Goal: Transaction & Acquisition: Purchase product/service

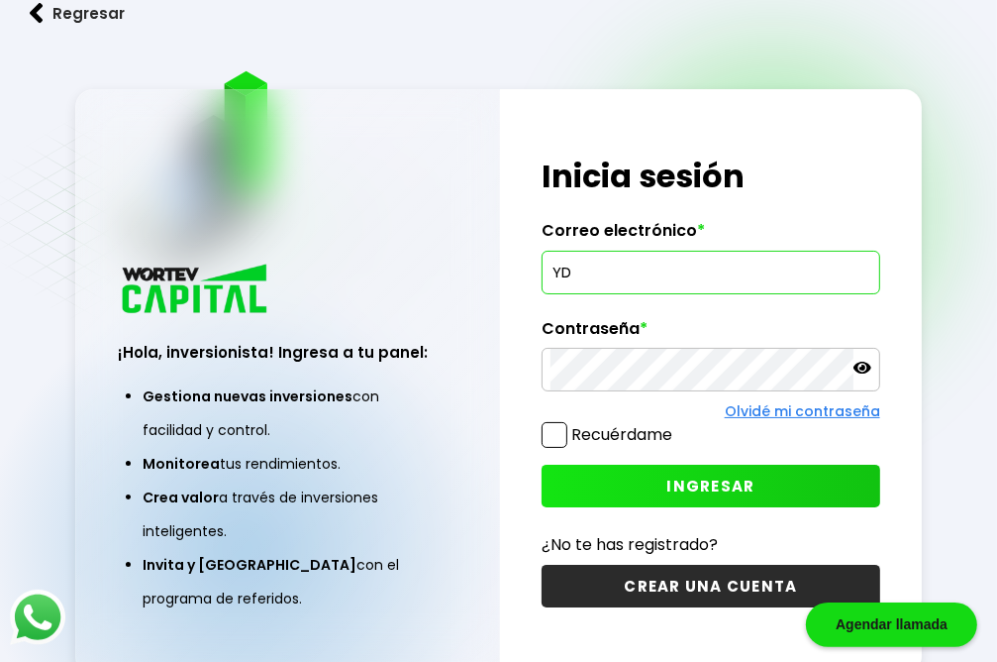
type input "Y"
type input "[EMAIL_ADDRESS][DOMAIN_NAME]"
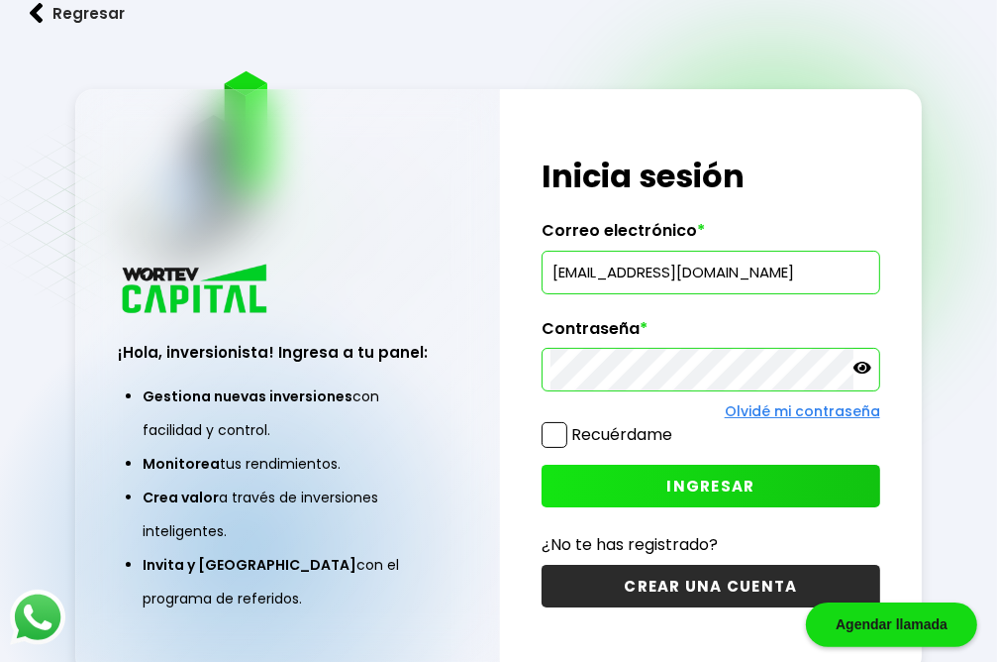
click at [712, 492] on span "INGRESAR" at bounding box center [710, 485] width 88 height 21
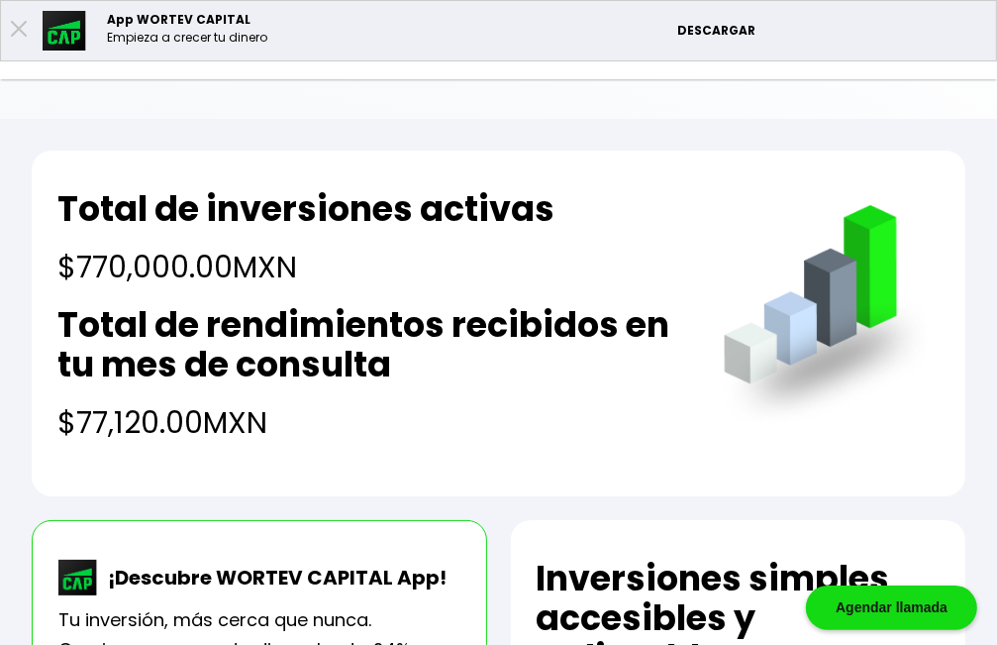
scroll to position [209, 0]
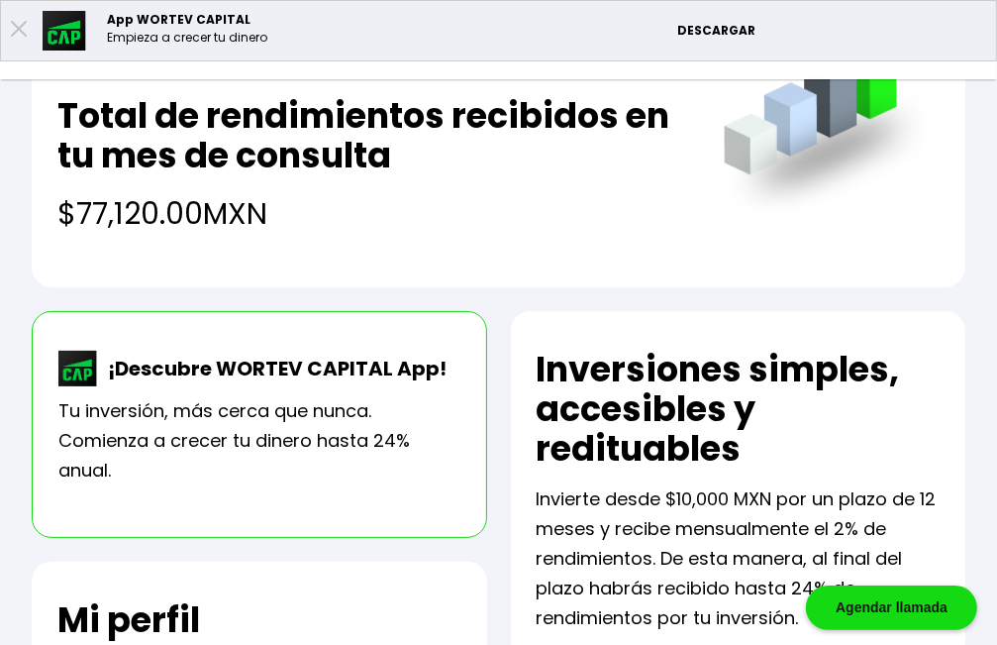
click at [0, 0] on li "Invertir" at bounding box center [0, 0] width 0 height 0
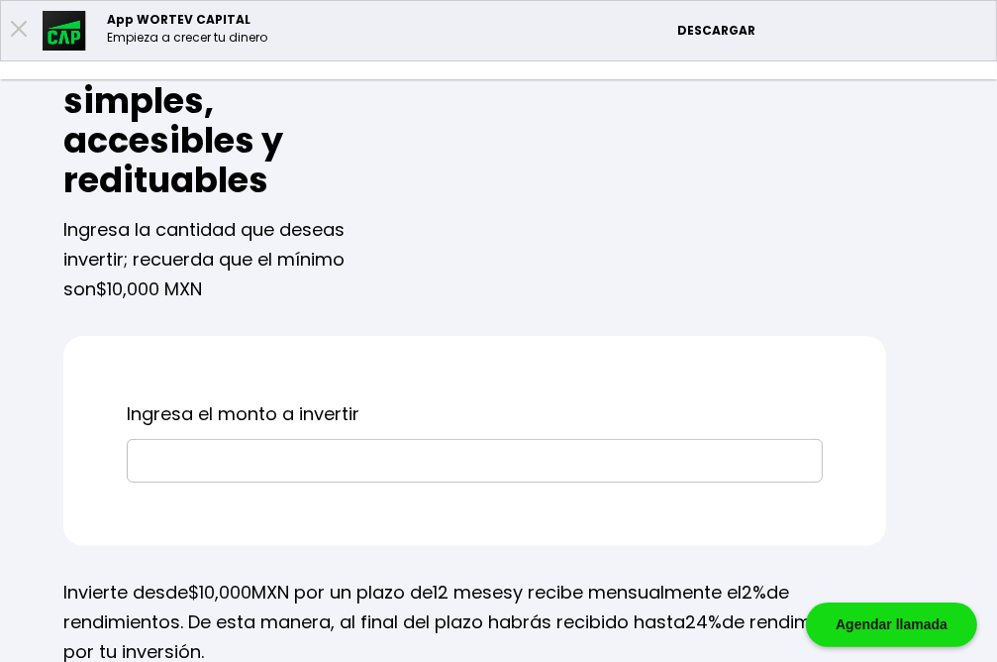
scroll to position [418, 0]
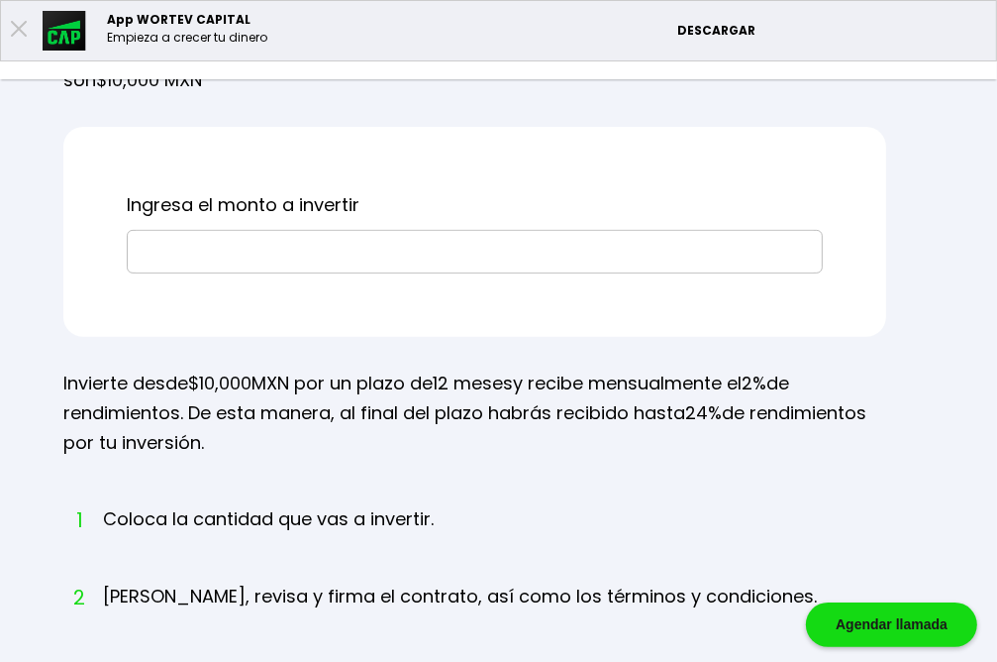
click at [477, 272] on input "text" at bounding box center [475, 252] width 678 height 42
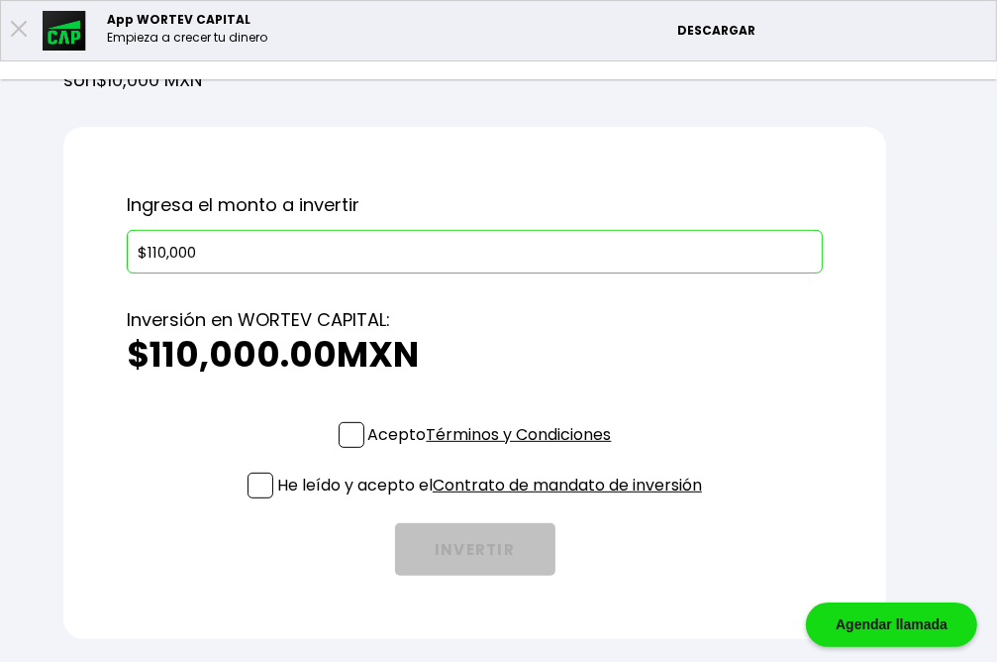
type input "$110,000"
click at [364, 448] on span at bounding box center [352, 435] width 26 height 26
click at [494, 450] on input "Acepto Términos y Condiciones" at bounding box center [494, 450] width 0 height 0
checkbox input "true"
click at [273, 498] on span at bounding box center [261, 485] width 26 height 26
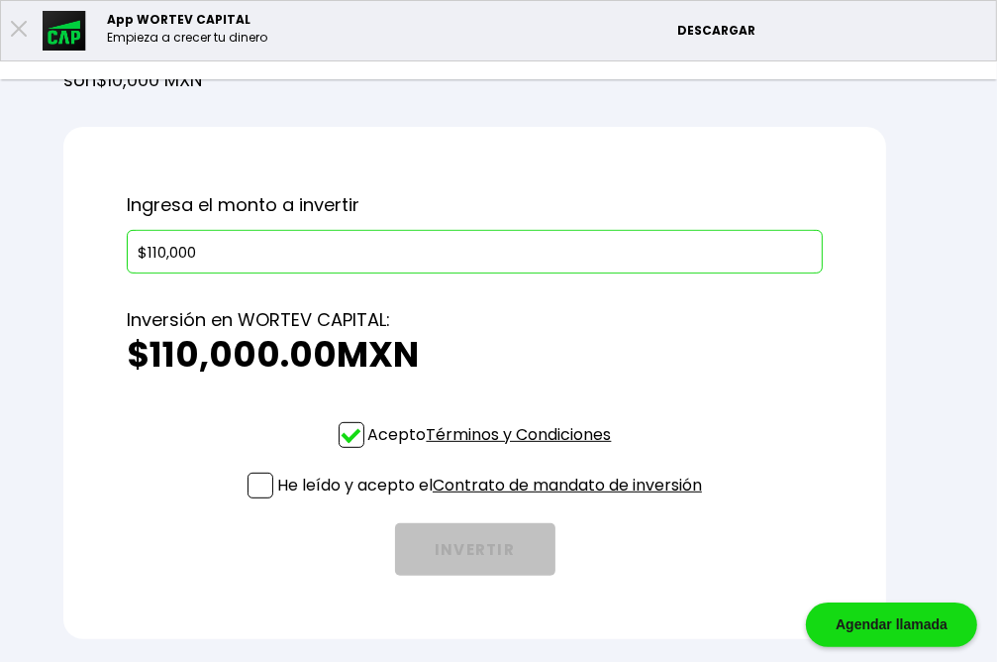
click at [494, 500] on input "He leído y acepto el Contrato de mandato de inversión" at bounding box center [494, 500] width 0 height 0
checkbox input "true"
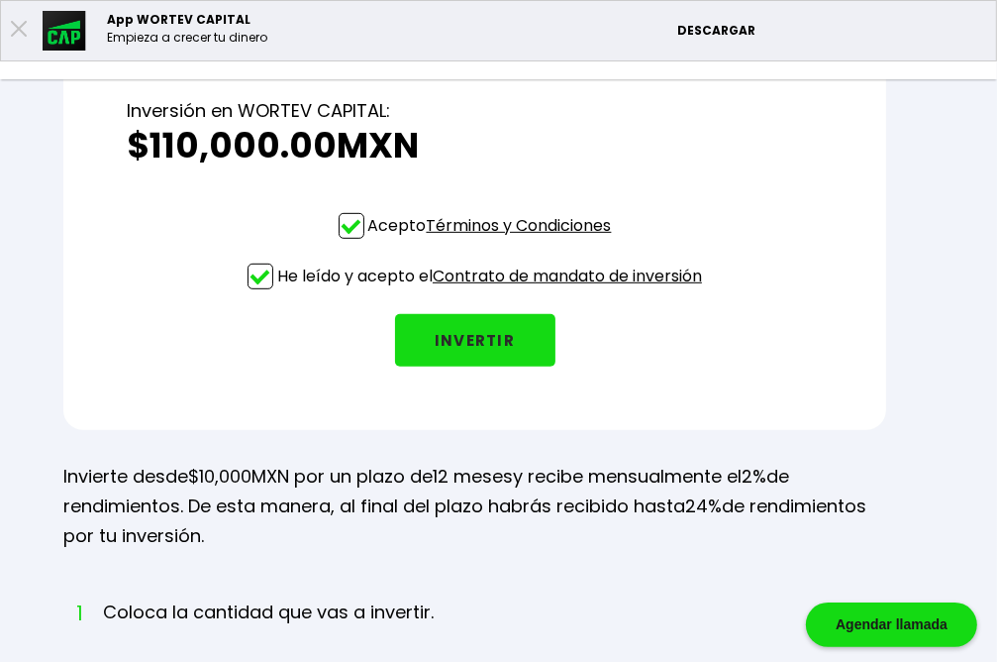
scroll to position [836, 0]
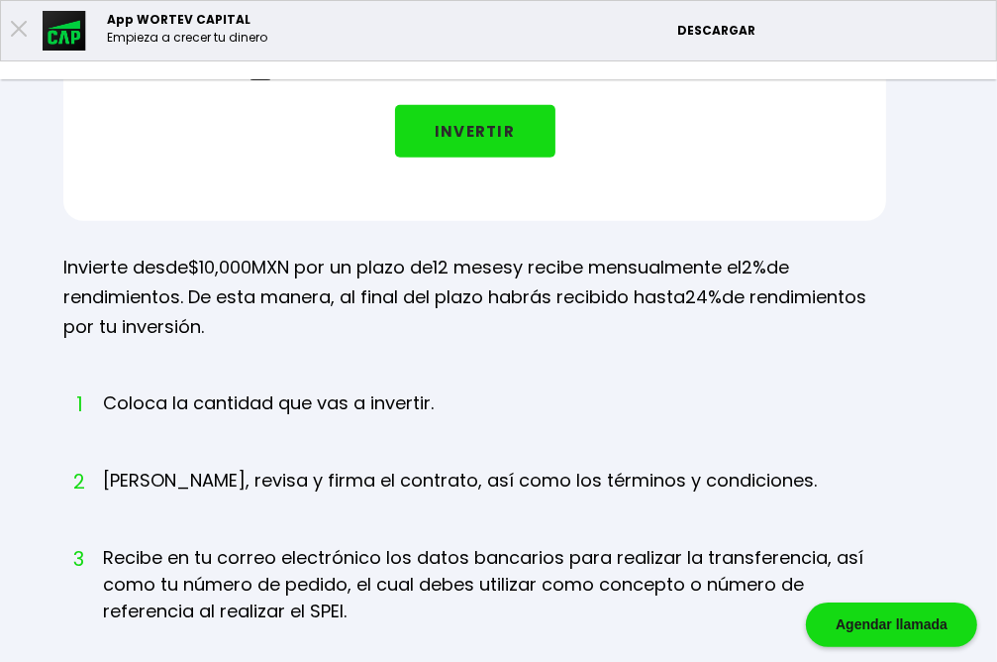
click at [556, 157] on button "INVERTIR" at bounding box center [475, 131] width 160 height 52
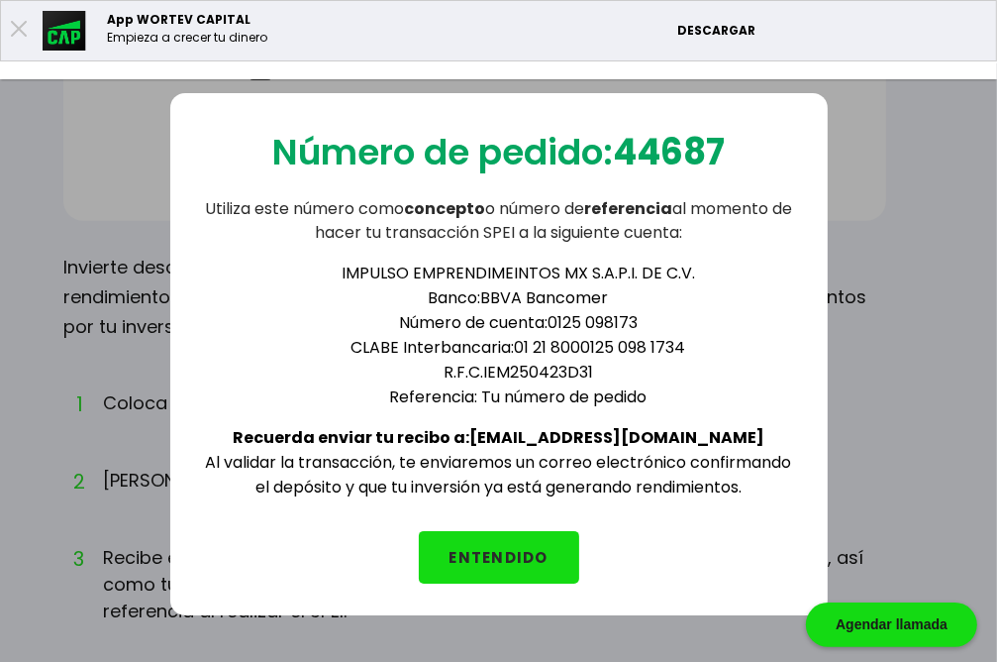
scroll to position [941, 0]
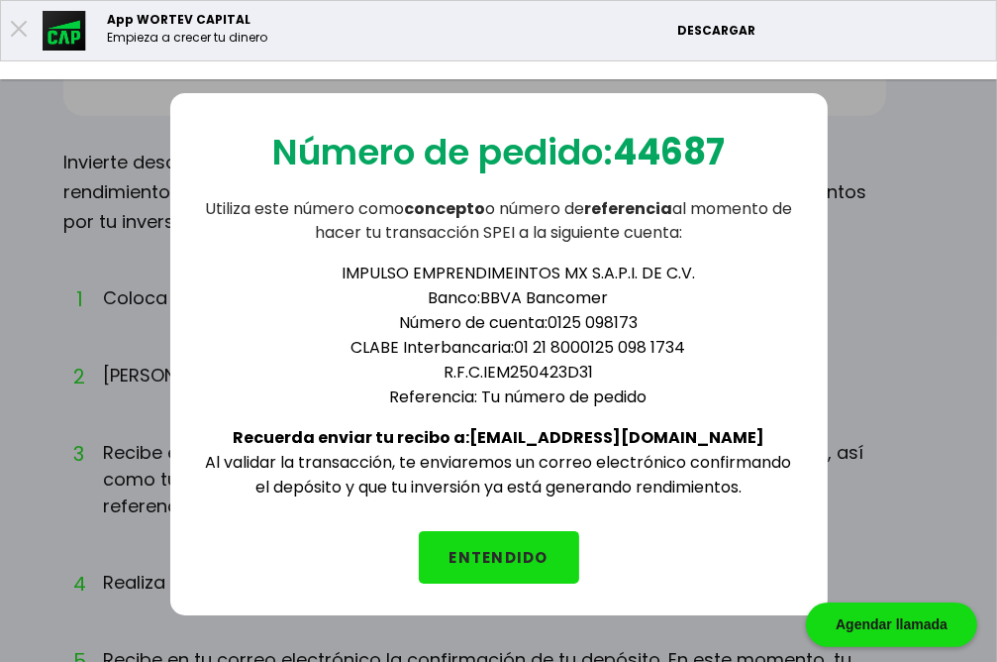
click at [504, 565] on button "ENTENDIDO" at bounding box center [499, 557] width 160 height 52
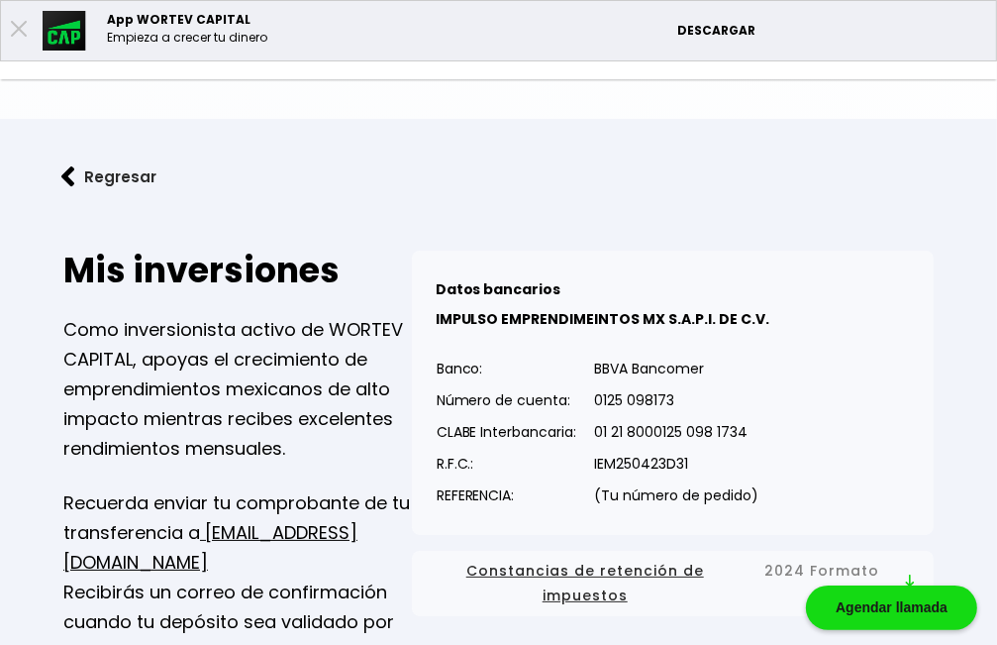
scroll to position [209, 0]
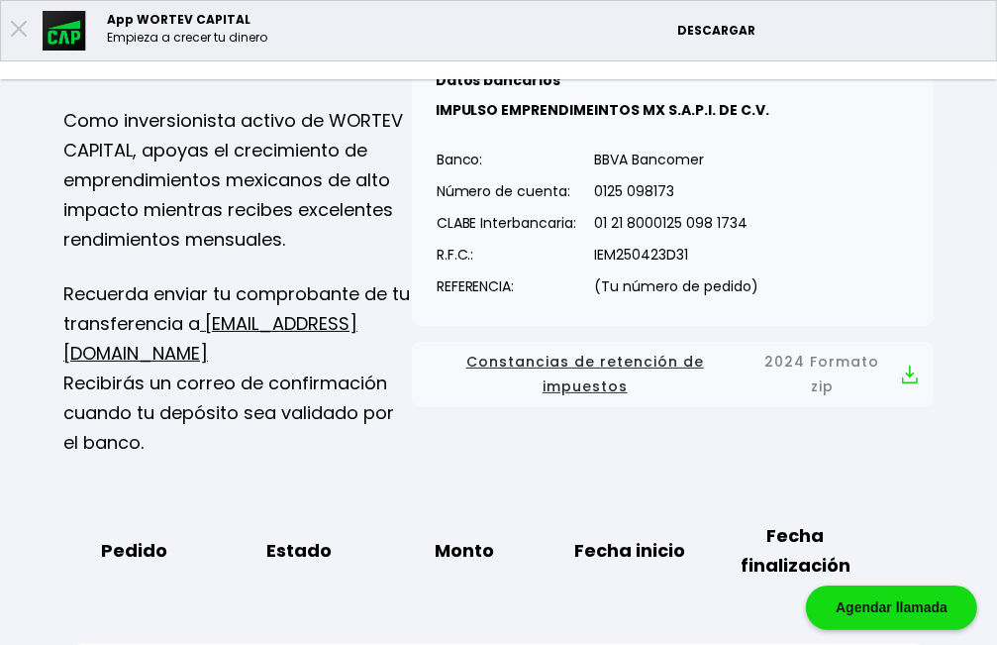
click at [0, 0] on li "Mis inversiones" at bounding box center [0, 0] width 0 height 0
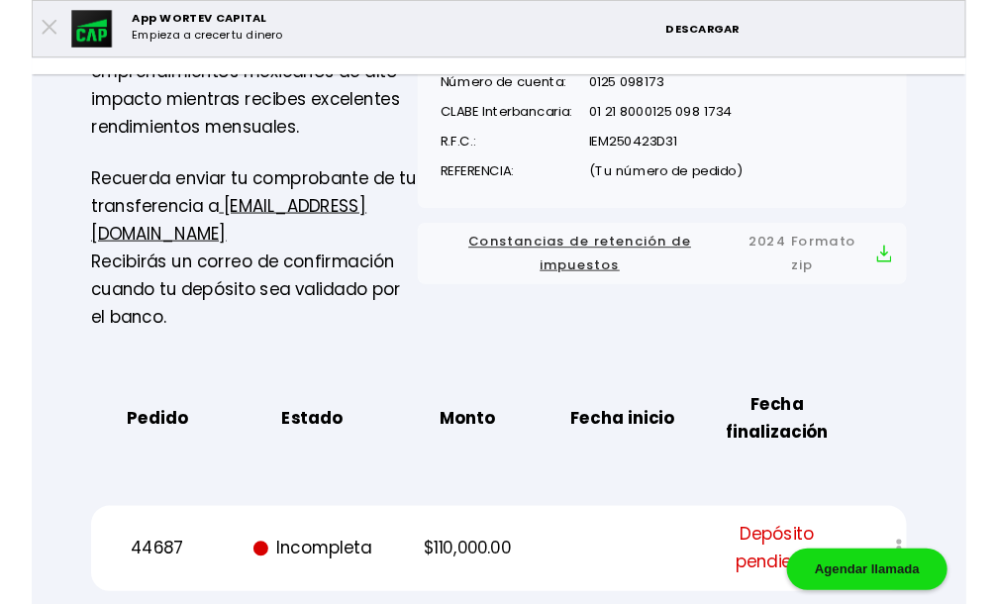
scroll to position [0, 0]
